Goal: Transaction & Acquisition: Obtain resource

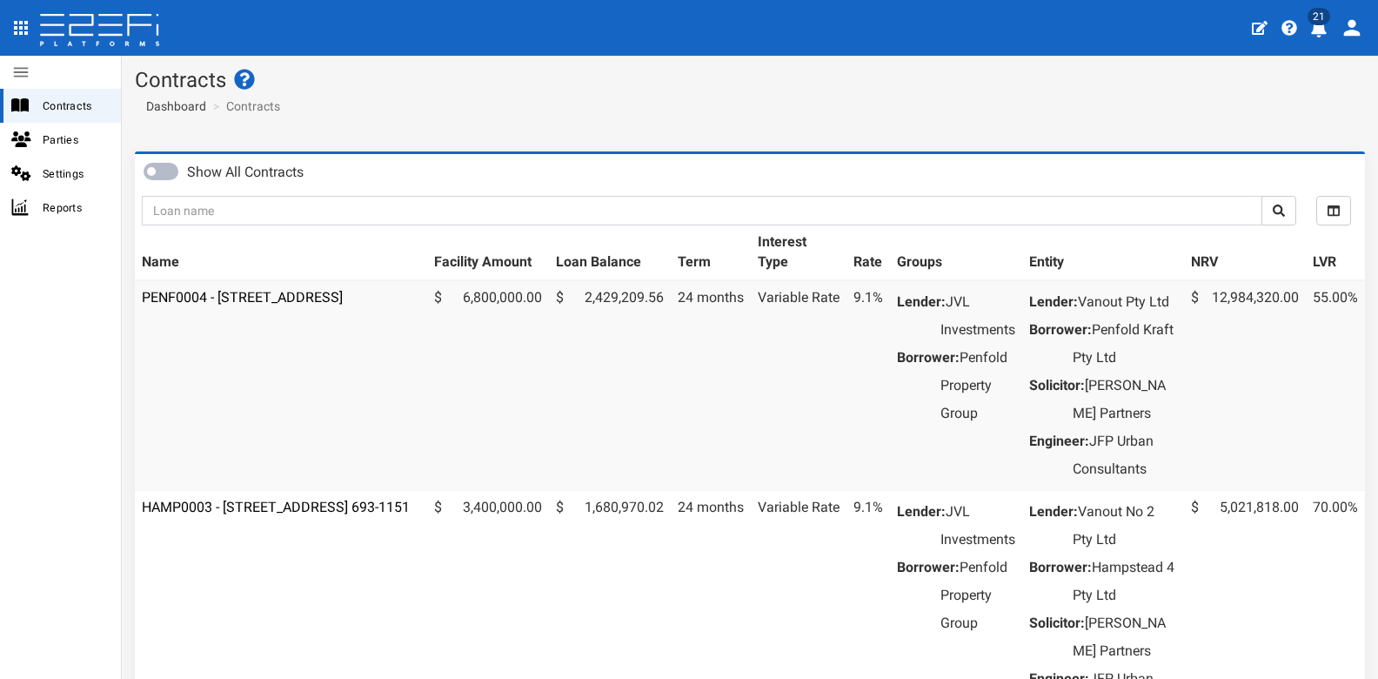
scroll to position [37, 0]
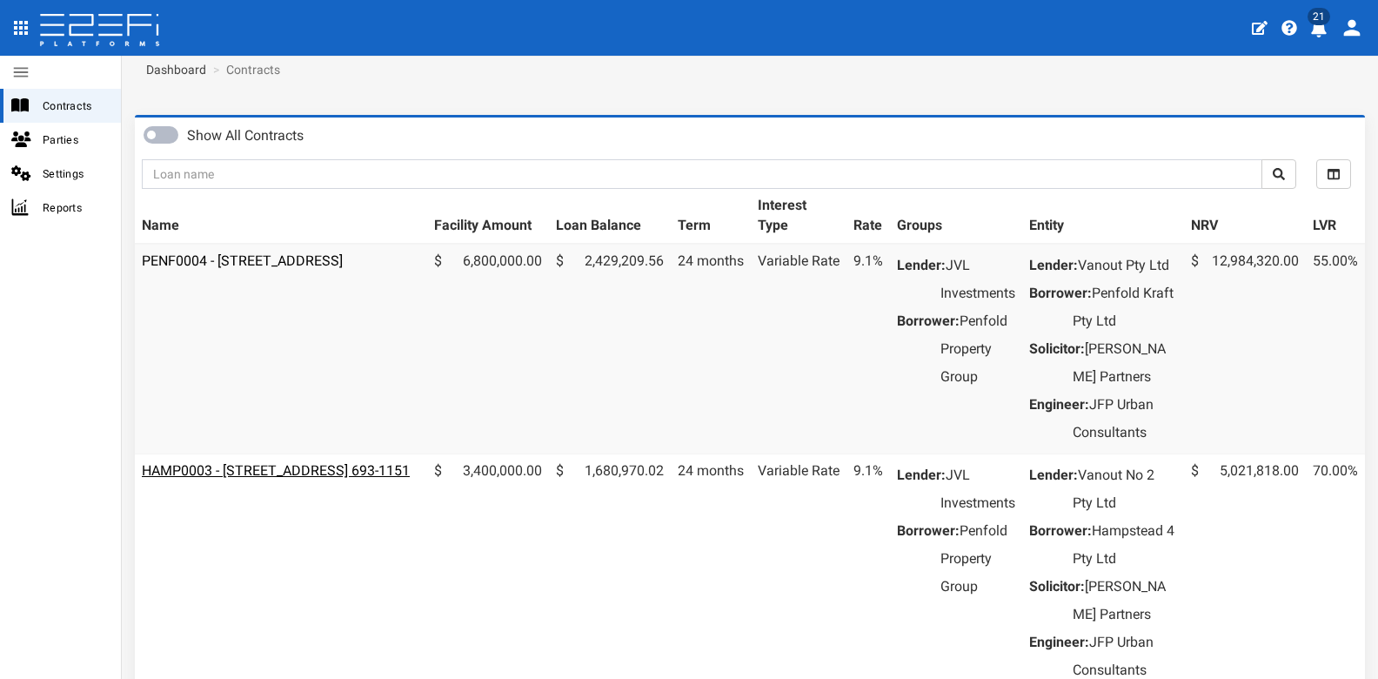
click at [266, 478] on link "HAMP0003 - [STREET_ADDRESS] 693-1151" at bounding box center [276, 470] width 268 height 17
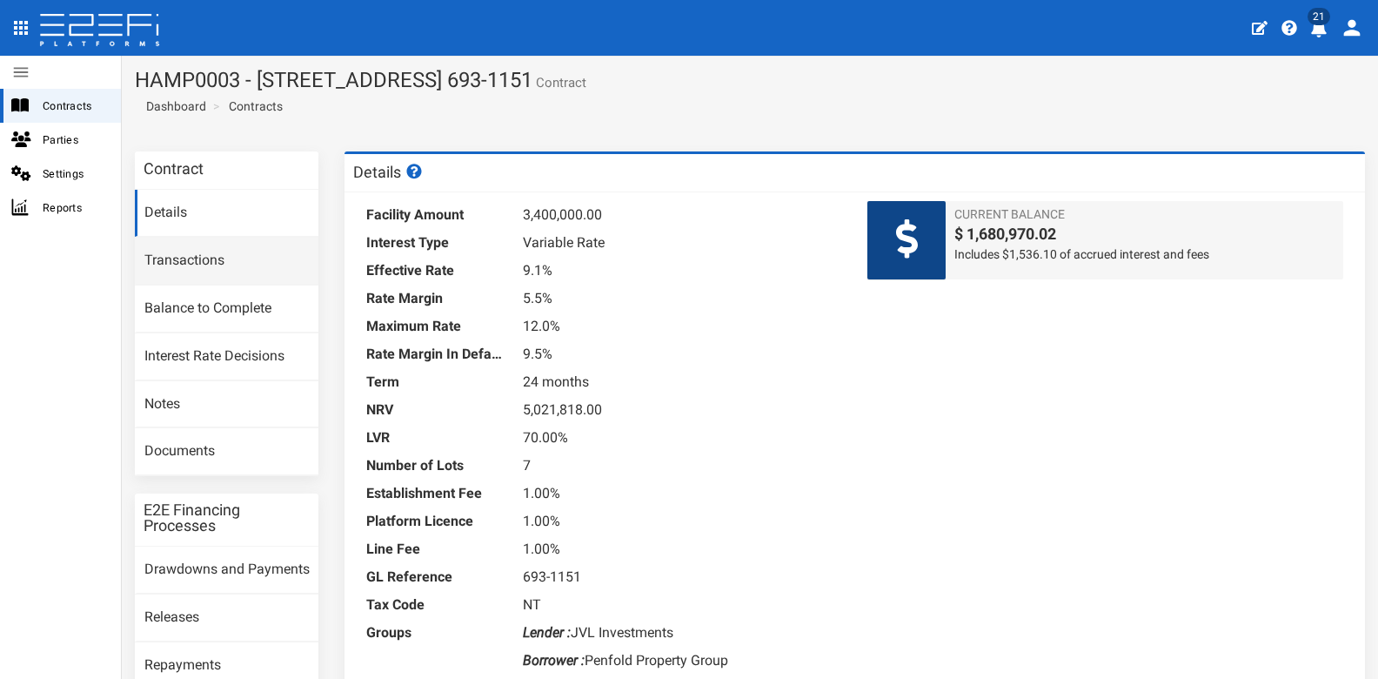
click at [208, 265] on link "Transactions" at bounding box center [227, 260] width 184 height 47
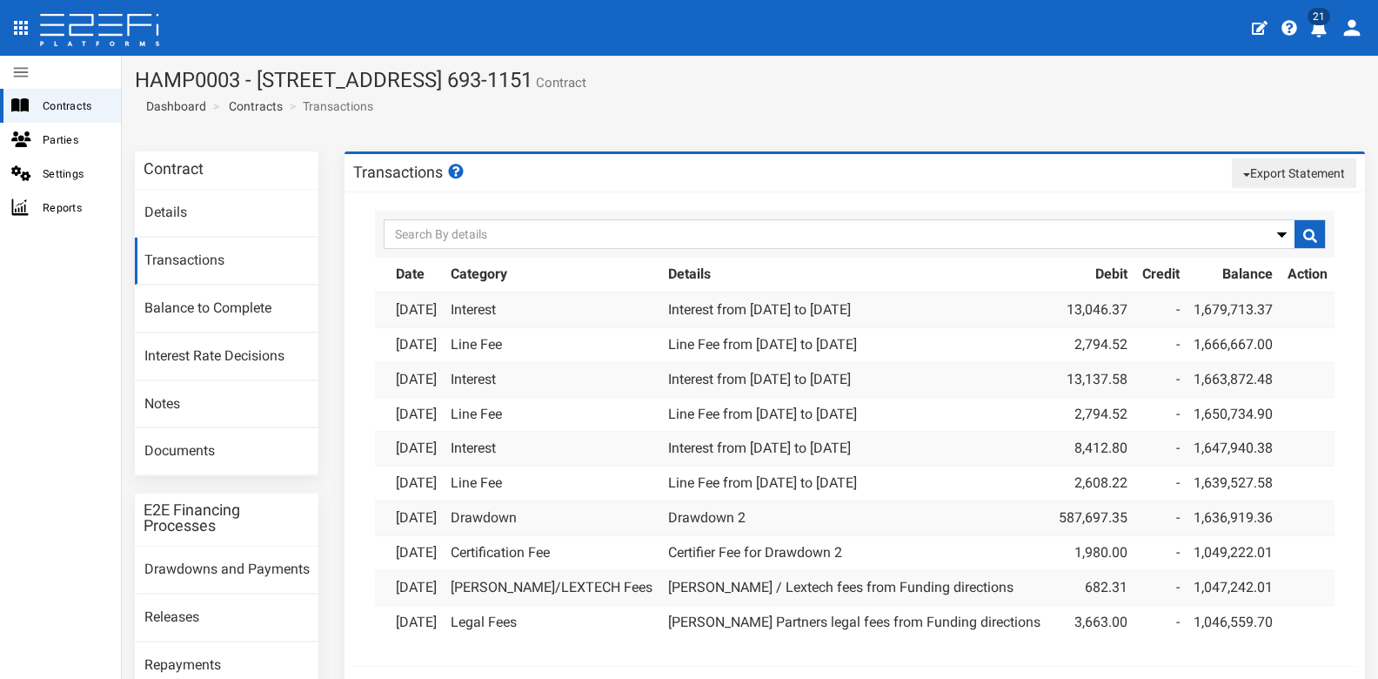
click at [1285, 179] on button "Export Statement" at bounding box center [1294, 173] width 124 height 30
click at [1260, 202] on link "pdf" at bounding box center [1286, 206] width 137 height 23
click at [63, 108] on span "Contracts" at bounding box center [75, 106] width 64 height 20
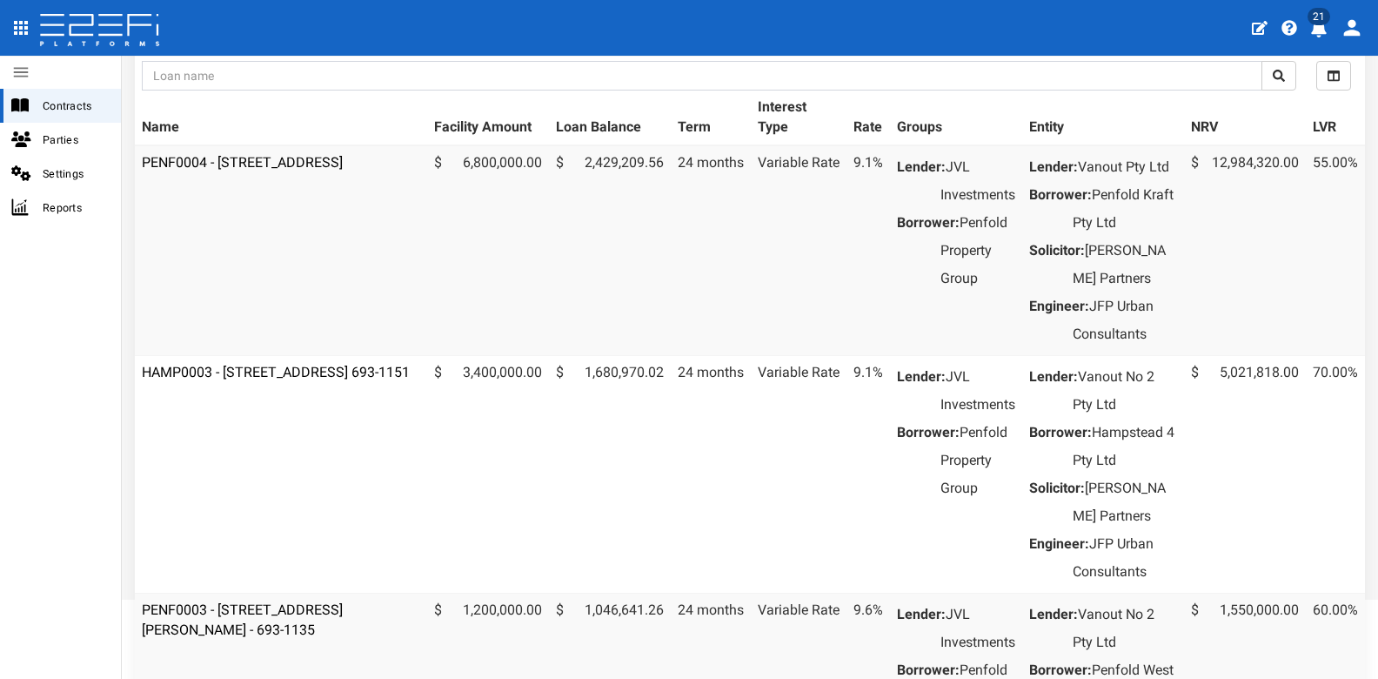
scroll to position [534, 0]
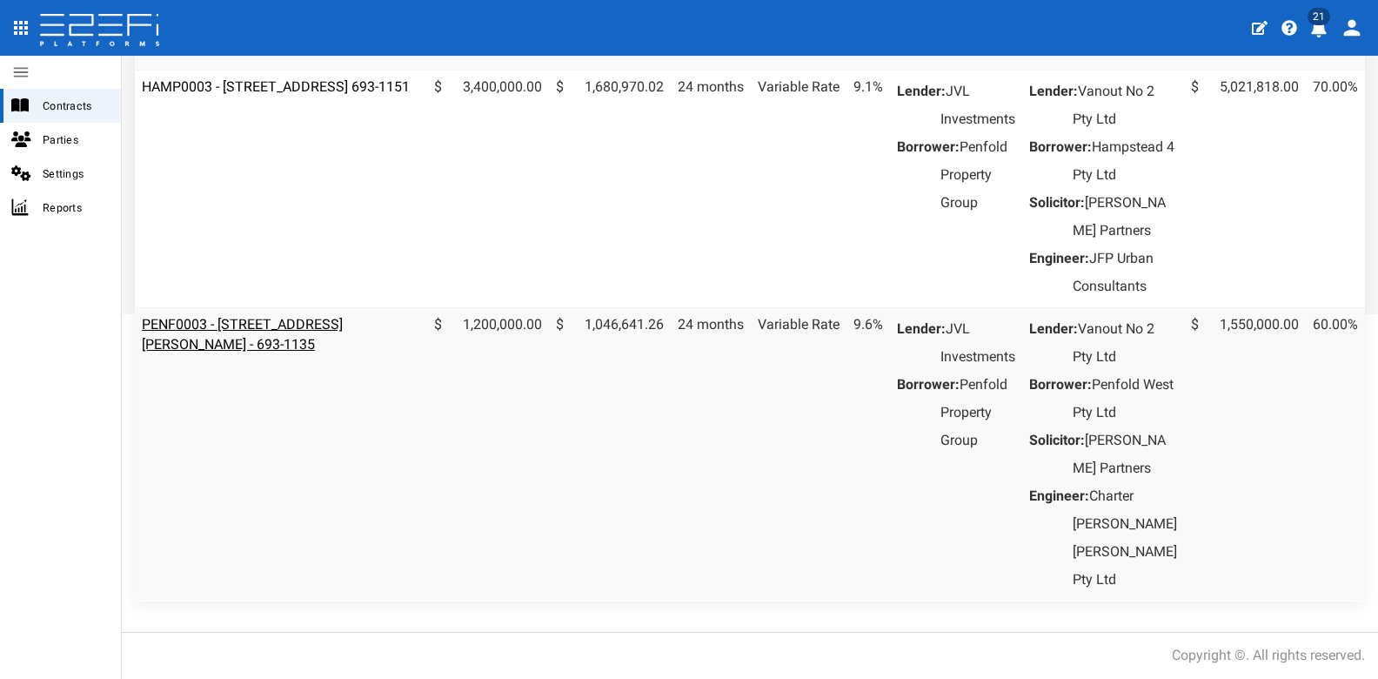
click at [340, 322] on link "PENF0003 - [STREET_ADDRESS][PERSON_NAME] - 693-1135" at bounding box center [242, 334] width 201 height 37
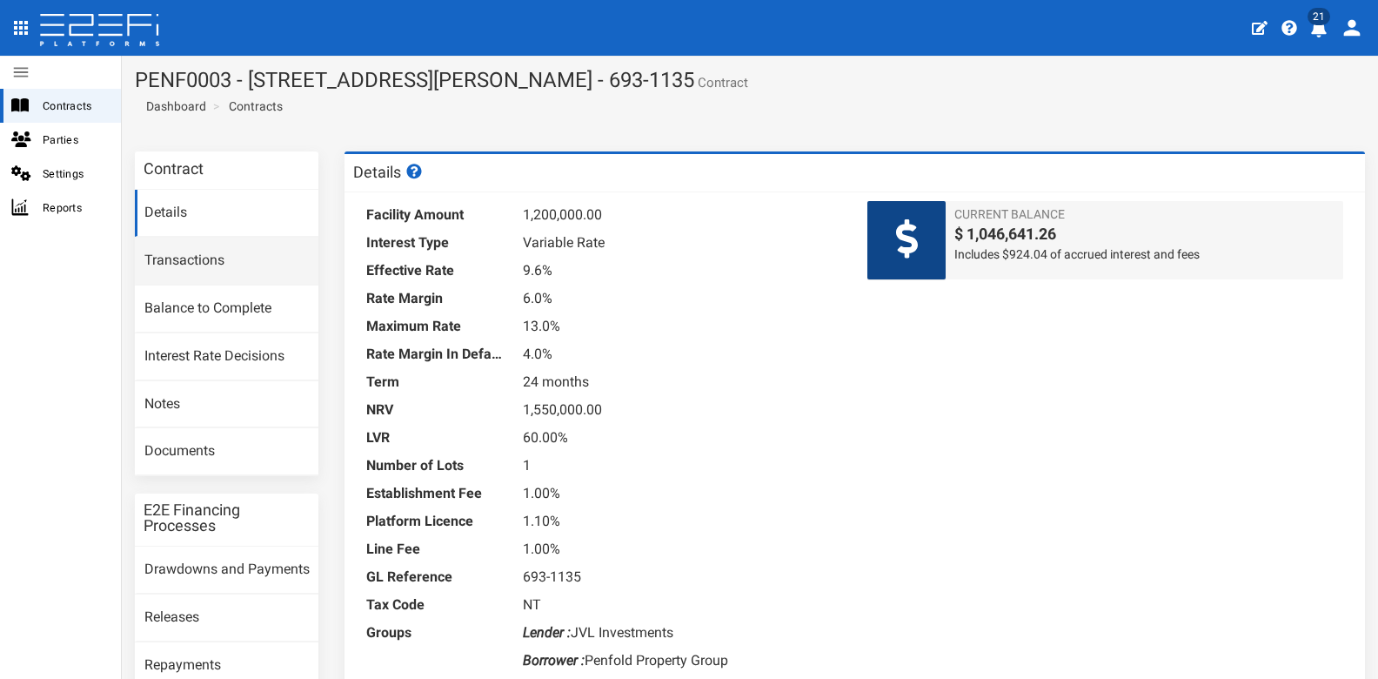
click at [191, 249] on link "Transactions" at bounding box center [227, 260] width 184 height 47
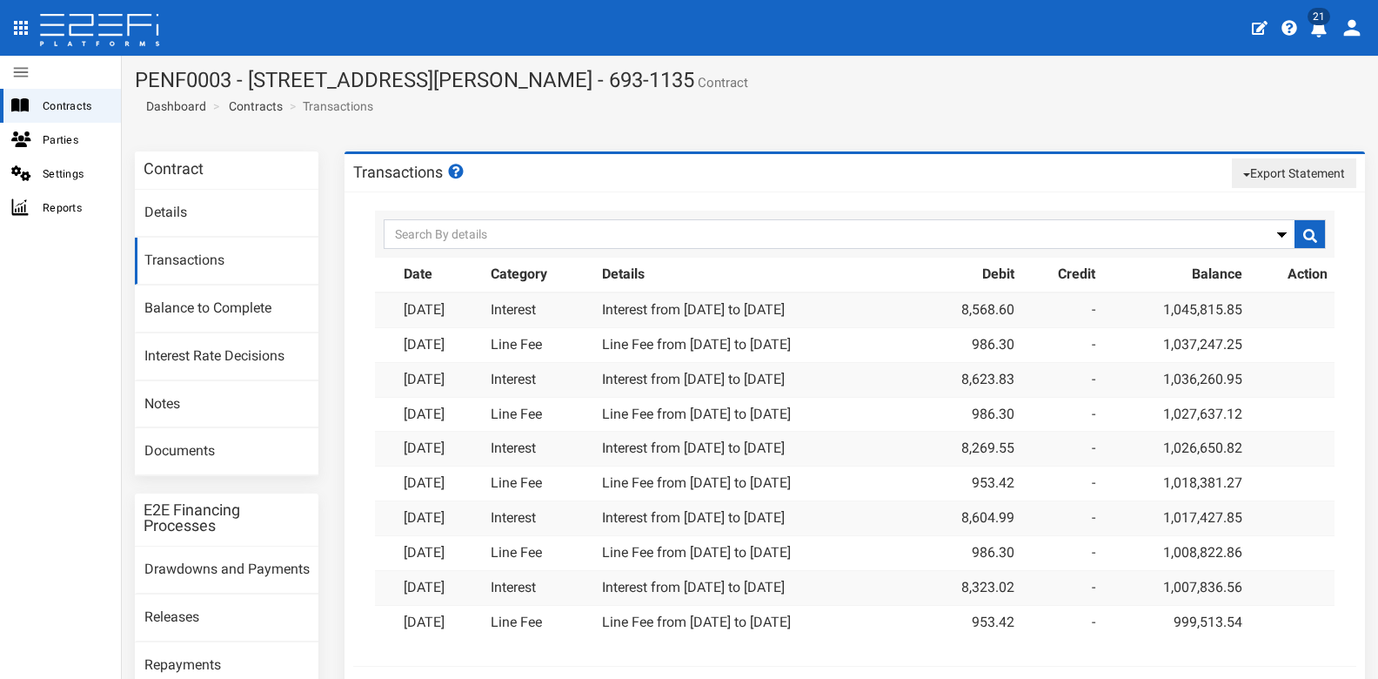
click at [1254, 179] on button "Export Statement" at bounding box center [1294, 173] width 124 height 30
click at [1238, 199] on link "pdf" at bounding box center [1286, 206] width 137 height 23
